Goal: Information Seeking & Learning: Learn about a topic

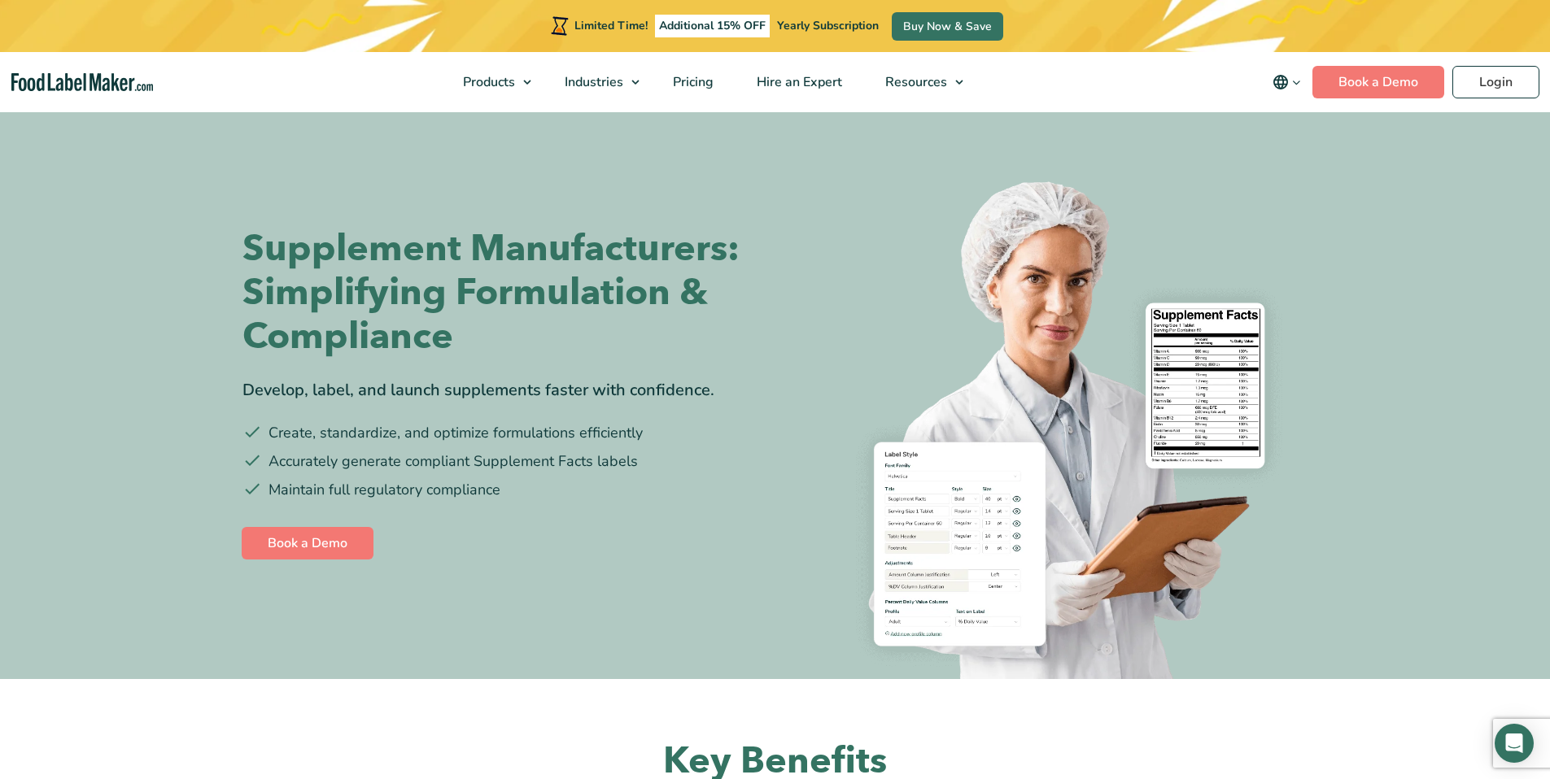
click at [895, 340] on img at bounding box center [1048, 419] width 521 height 521
click at [929, 237] on img at bounding box center [1048, 419] width 521 height 521
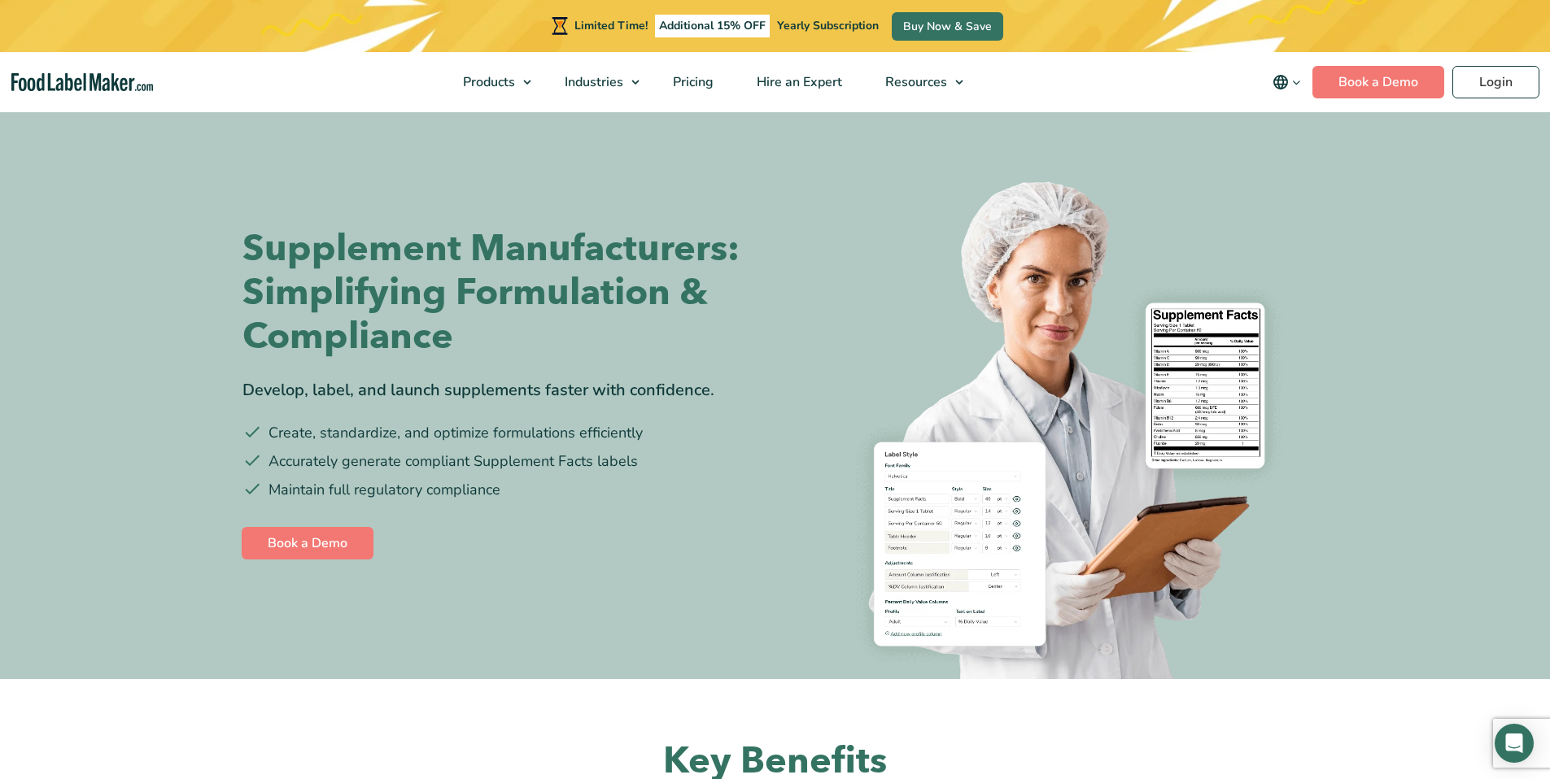
click at [815, 744] on h2 "Key Benefits" at bounding box center [775, 762] width 984 height 48
click at [1168, 458] on img at bounding box center [1048, 419] width 521 height 521
click at [619, 657] on div "Supplement Manufacturers: Simplifying Formulation & Compliance Develop, label, …" at bounding box center [775, 395] width 1066 height 570
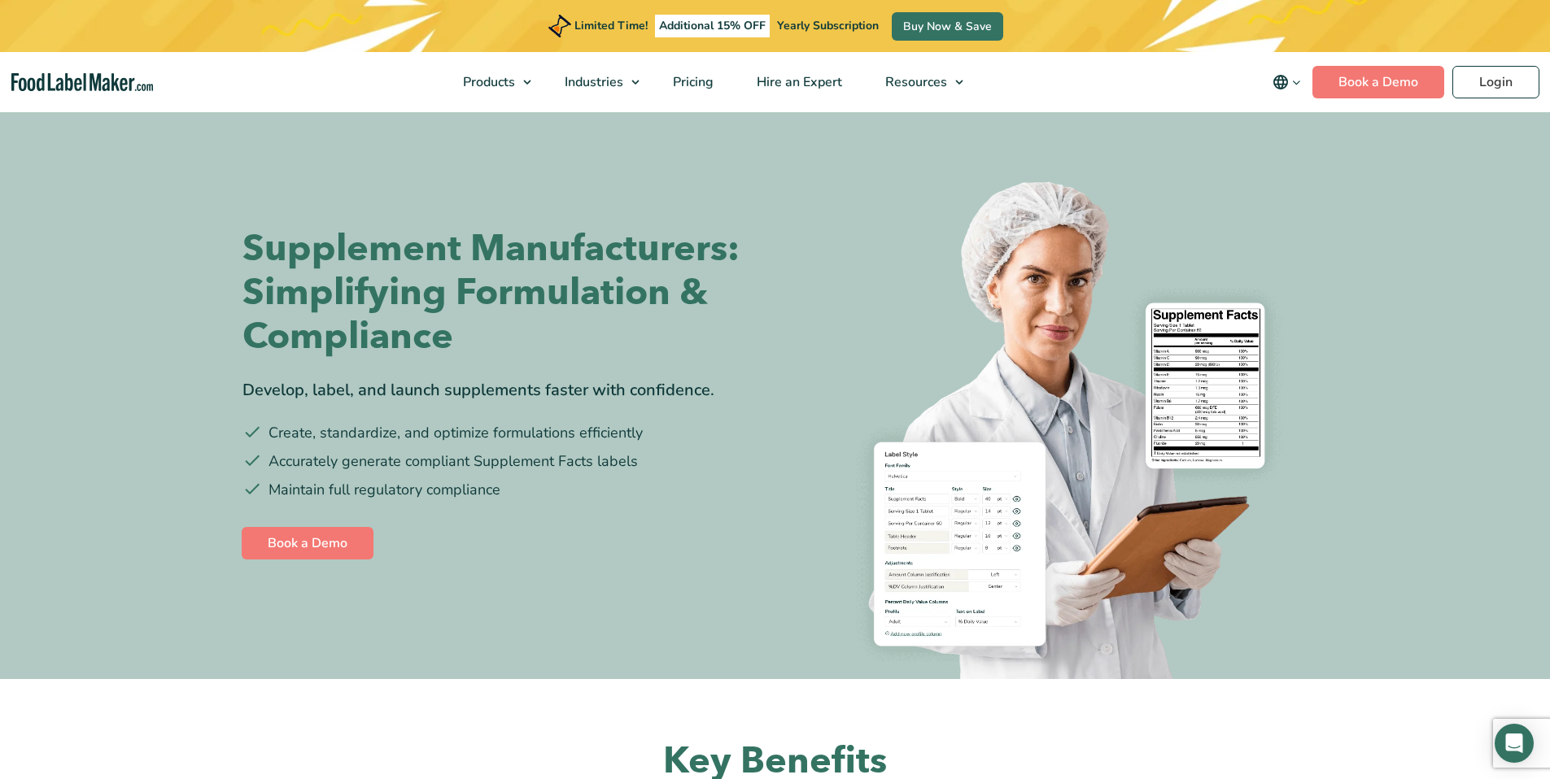
click at [619, 657] on div "Supplement Manufacturers: Simplifying Formulation & Compliance Develop, label, …" at bounding box center [775, 395] width 1066 height 570
click at [848, 20] on span "Yearly Subscription" at bounding box center [828, 25] width 102 height 15
click at [348, 618] on div "Supplement Manufacturers: Simplifying Formulation & Compliance Develop, label, …" at bounding box center [775, 395] width 1066 height 570
